Goal: Transaction & Acquisition: Purchase product/service

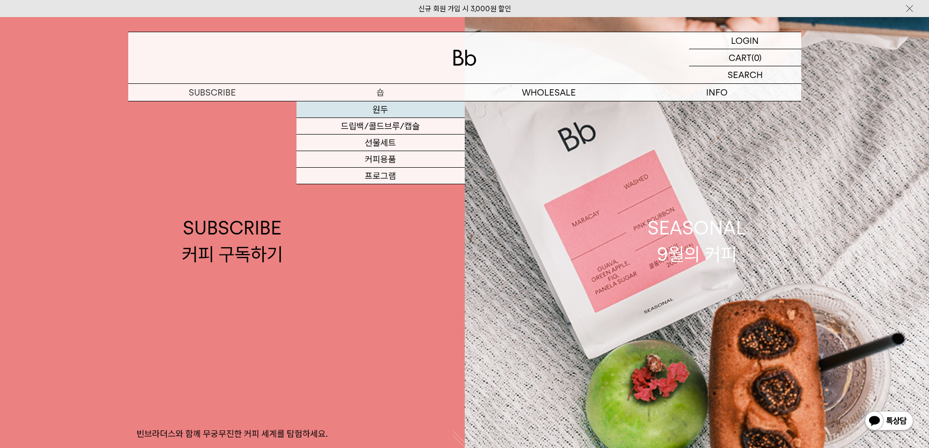
click at [380, 114] on link "원두" at bounding box center [380, 109] width 168 height 17
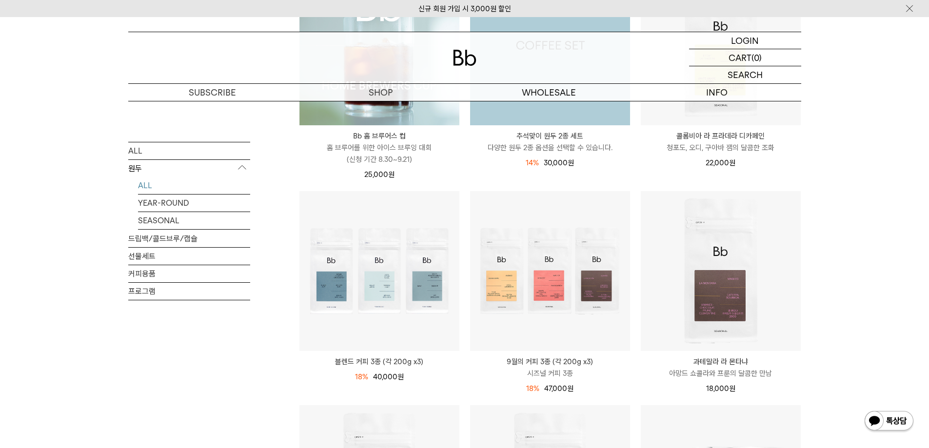
scroll to position [244, 0]
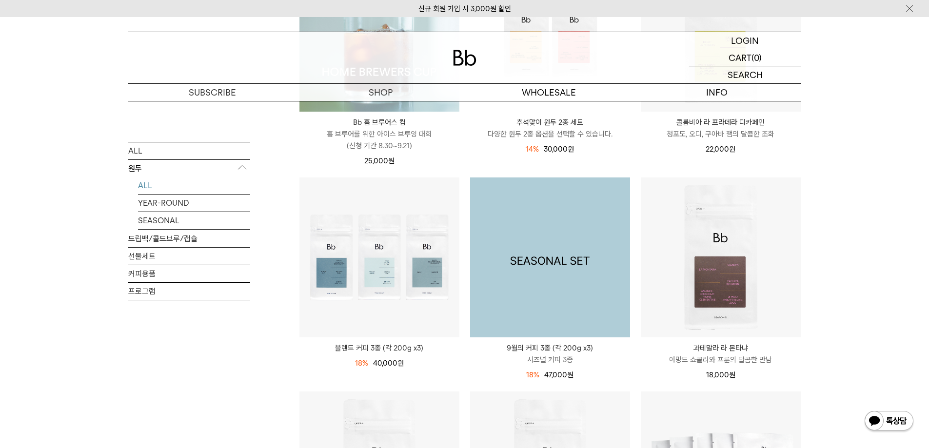
click at [557, 303] on img at bounding box center [550, 257] width 160 height 160
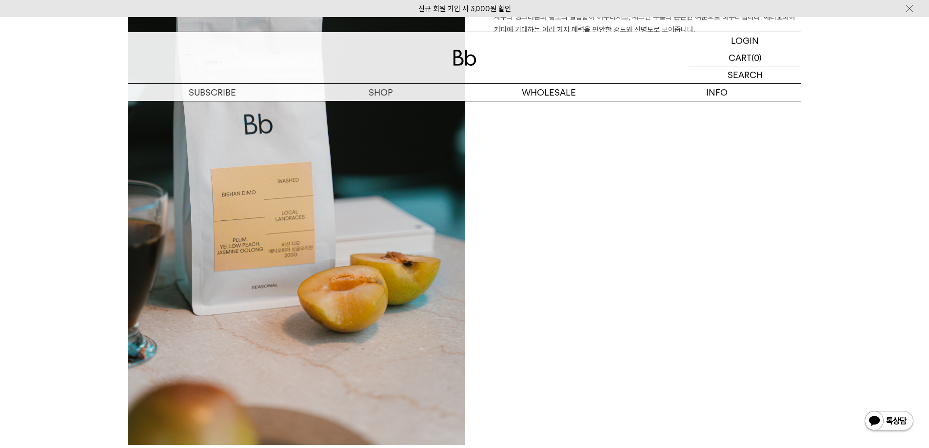
scroll to position [780, 0]
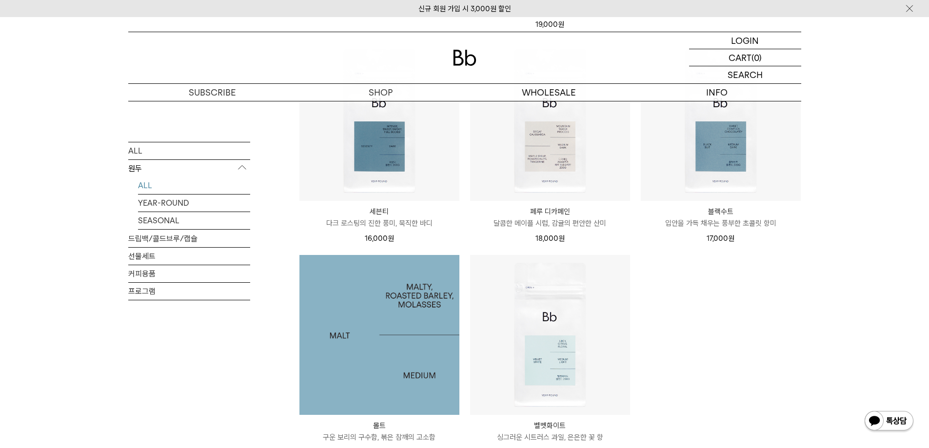
scroll to position [682, 0]
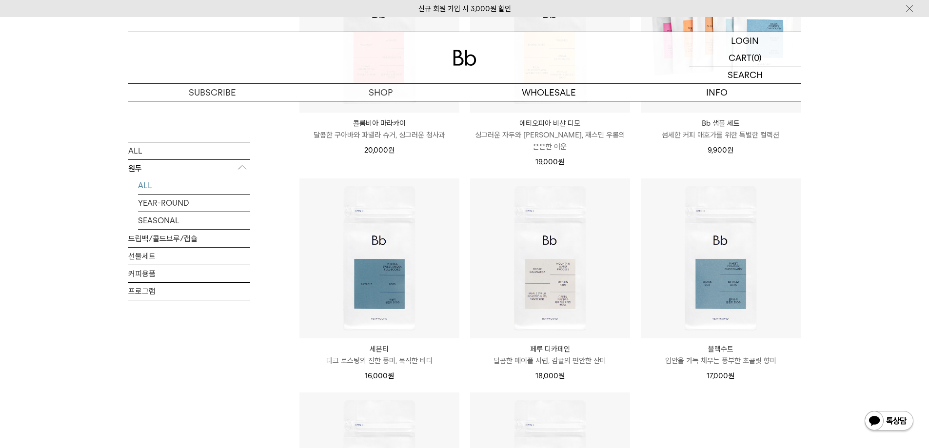
click at [165, 186] on link "ALL" at bounding box center [194, 184] width 112 height 17
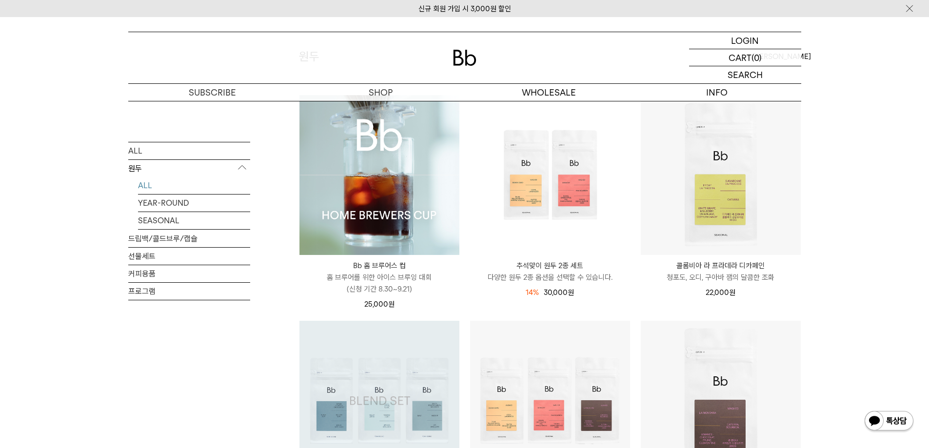
scroll to position [97, 0]
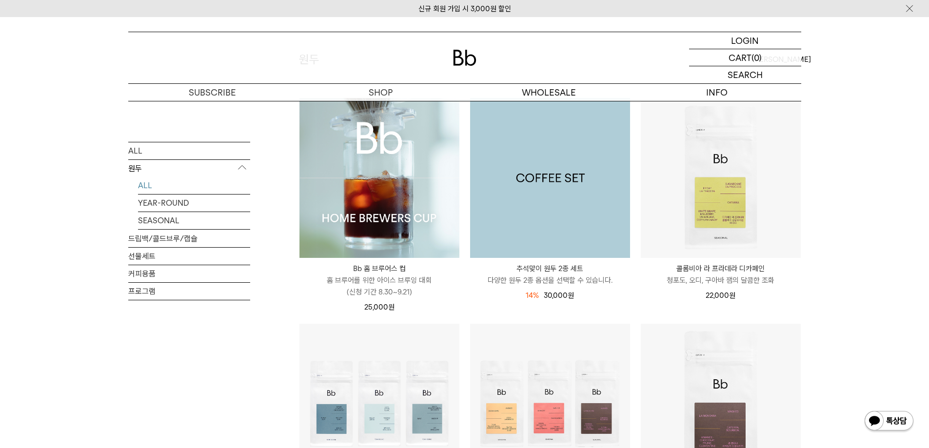
click at [526, 211] on img at bounding box center [550, 178] width 160 height 160
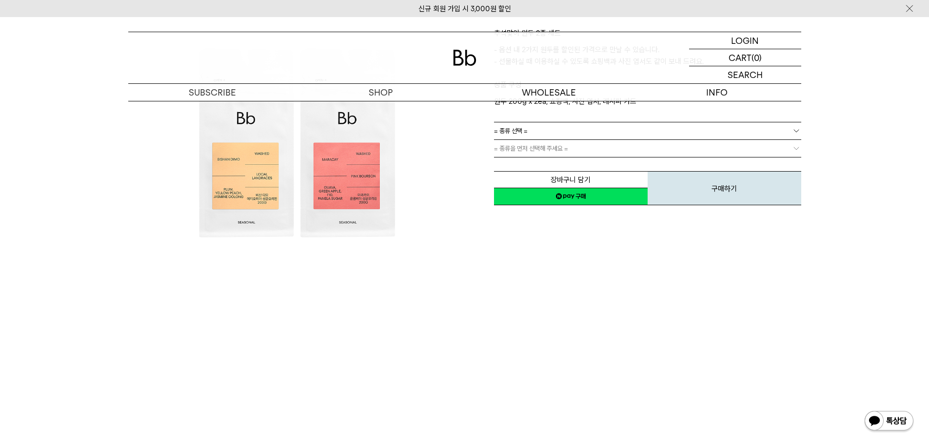
scroll to position [146, 0]
click at [348, 214] on img at bounding box center [296, 142] width 336 height 336
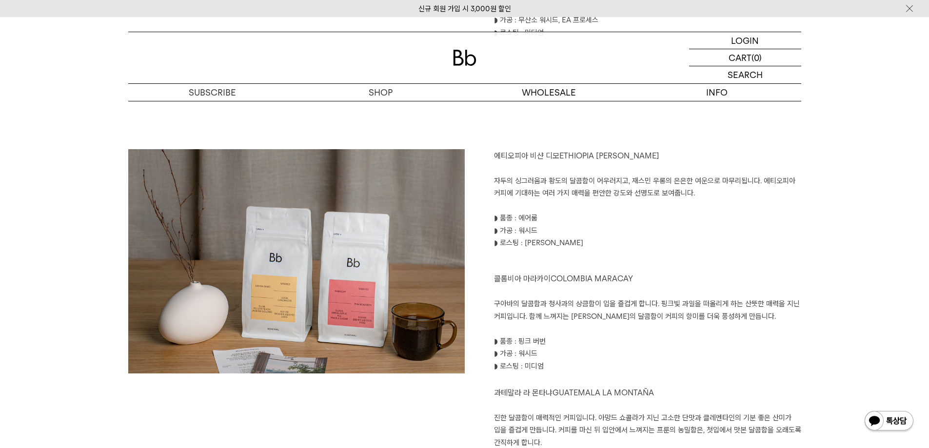
scroll to position [1024, 0]
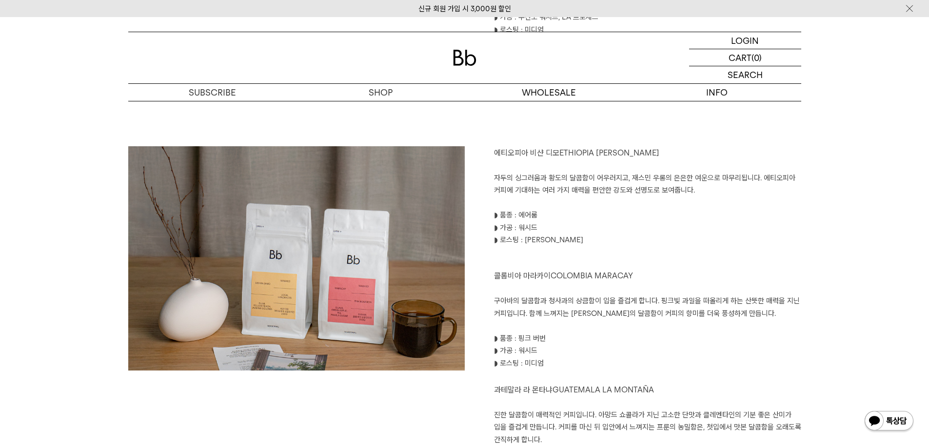
click at [368, 290] on img at bounding box center [296, 280] width 336 height 269
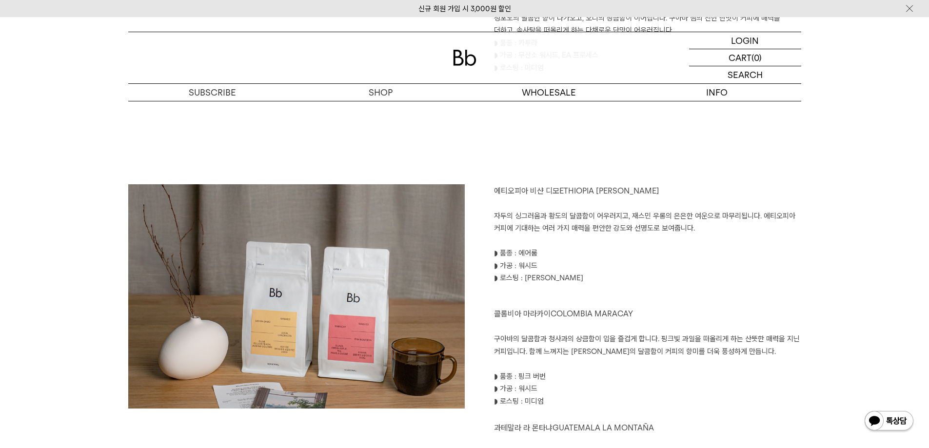
scroll to position [985, 0]
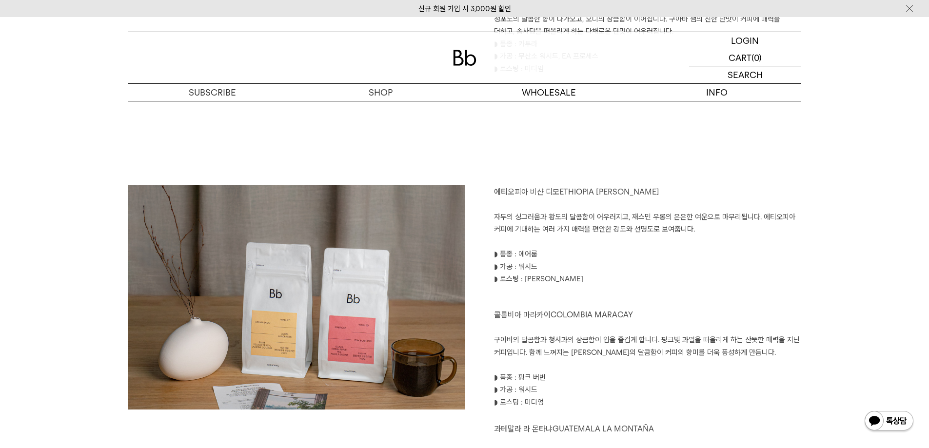
click at [273, 269] on img at bounding box center [296, 319] width 336 height 269
click at [398, 306] on img at bounding box center [296, 319] width 336 height 269
click at [666, 243] on p at bounding box center [647, 242] width 307 height 13
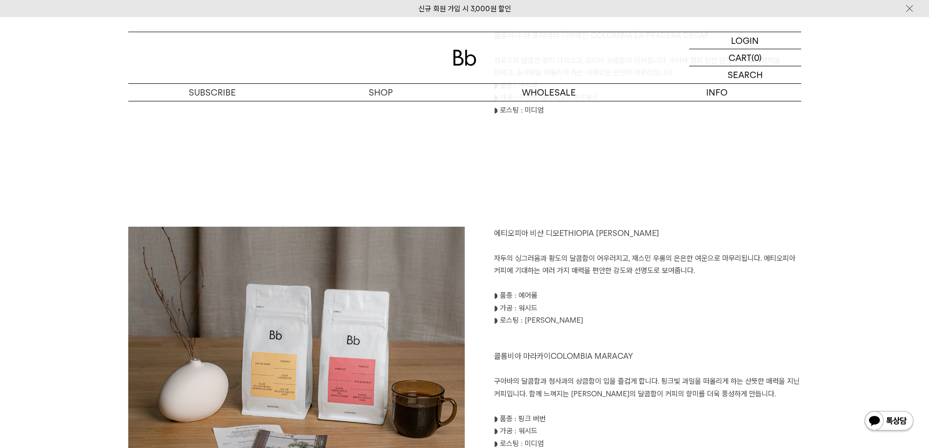
scroll to position [887, 0]
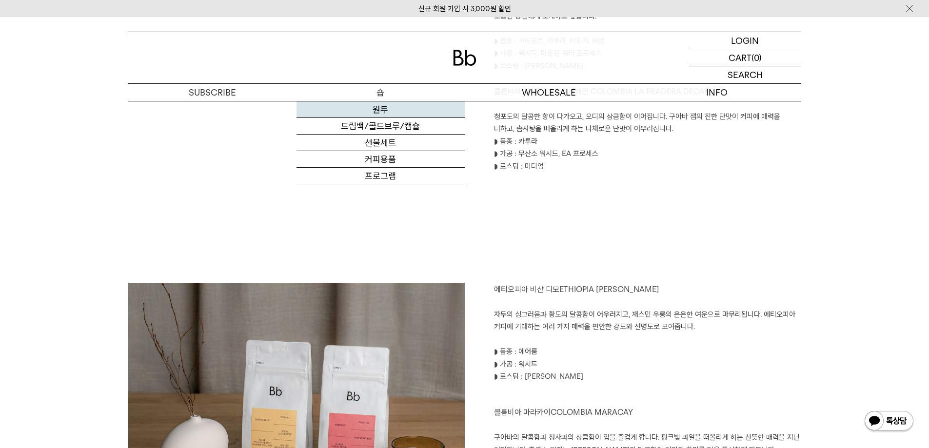
click at [383, 110] on link "원두" at bounding box center [380, 109] width 168 height 17
